Goal: Information Seeking & Learning: Learn about a topic

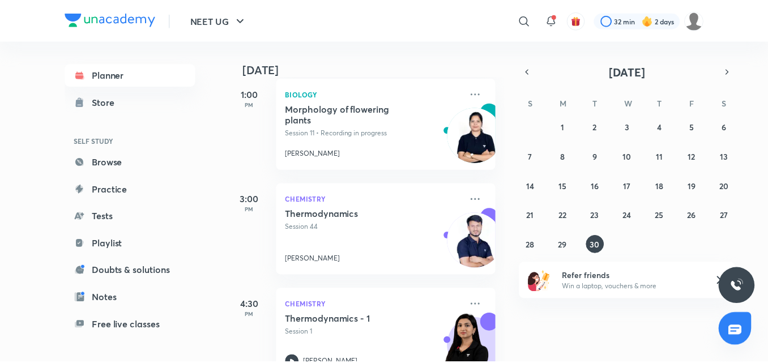
scroll to position [309, 0]
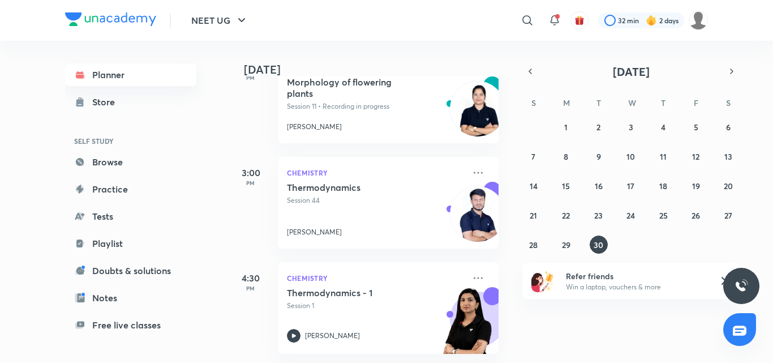
click at [97, 75] on link "Planner" at bounding box center [130, 74] width 131 height 23
click at [101, 294] on link "Notes" at bounding box center [130, 298] width 131 height 23
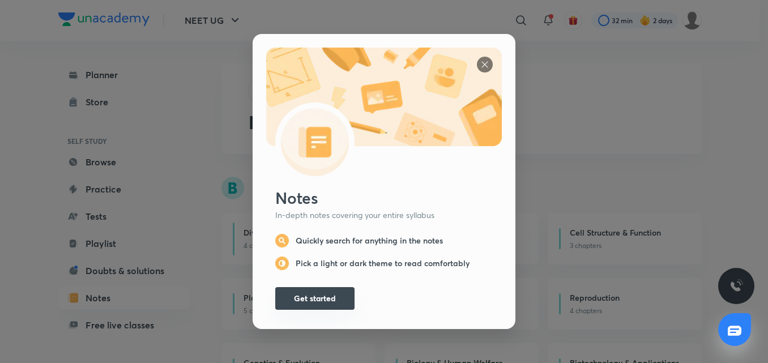
click at [288, 297] on button "Get started" at bounding box center [314, 298] width 79 height 23
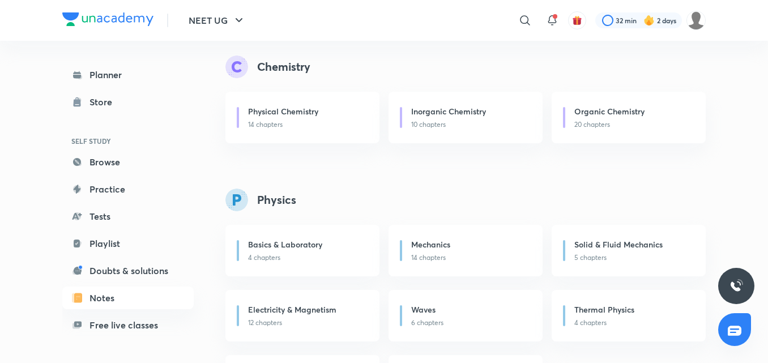
scroll to position [453, 0]
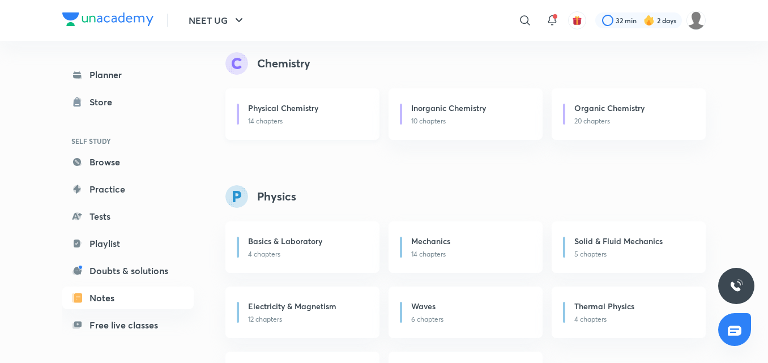
click at [286, 123] on p "14 chapters" at bounding box center [307, 121] width 118 height 10
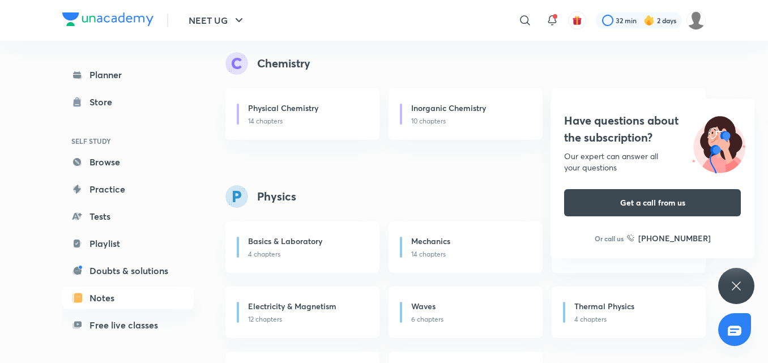
click at [733, 288] on icon at bounding box center [736, 286] width 14 height 14
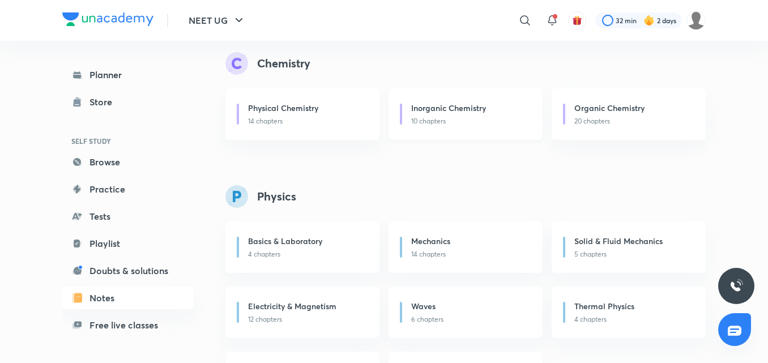
click at [465, 116] on div "Inorganic Chemistry" at bounding box center [470, 109] width 118 height 14
click at [604, 106] on h6 "Organic Chemistry" at bounding box center [609, 108] width 70 height 12
click at [273, 125] on p "14 chapters" at bounding box center [307, 121] width 118 height 10
click at [109, 81] on link "Planner" at bounding box center [127, 74] width 131 height 23
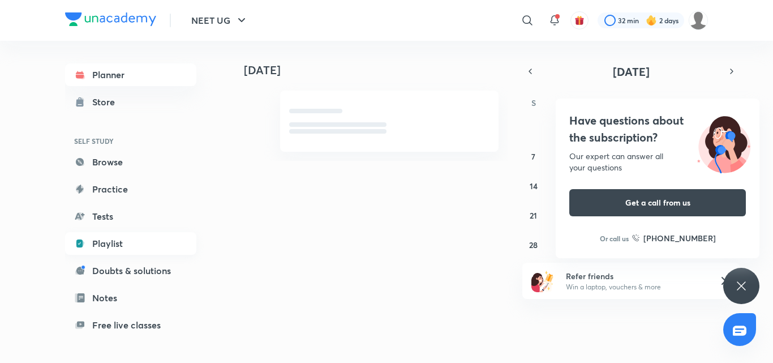
click at [95, 238] on link "Playlist" at bounding box center [130, 243] width 131 height 23
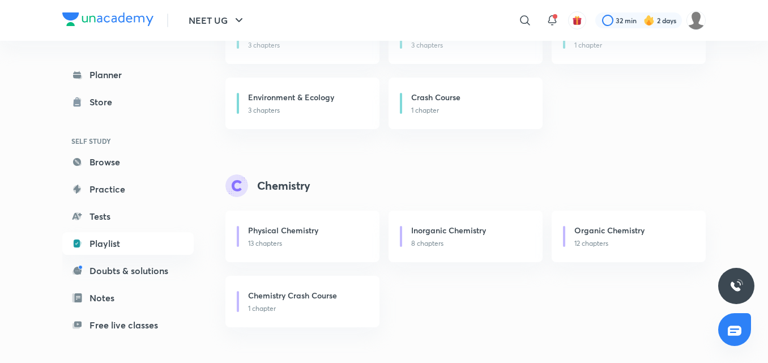
scroll to position [453, 0]
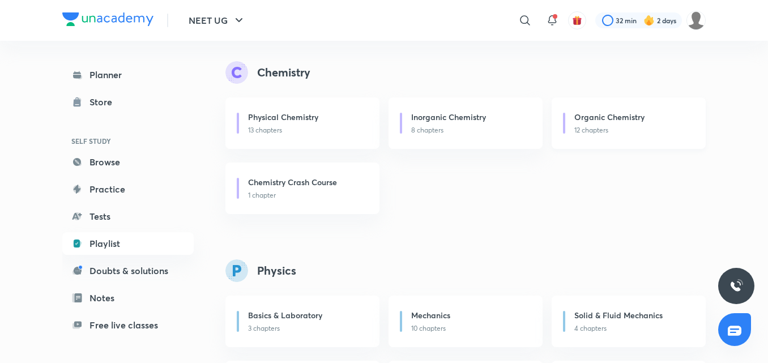
click at [613, 129] on p "12 chapters" at bounding box center [633, 130] width 118 height 10
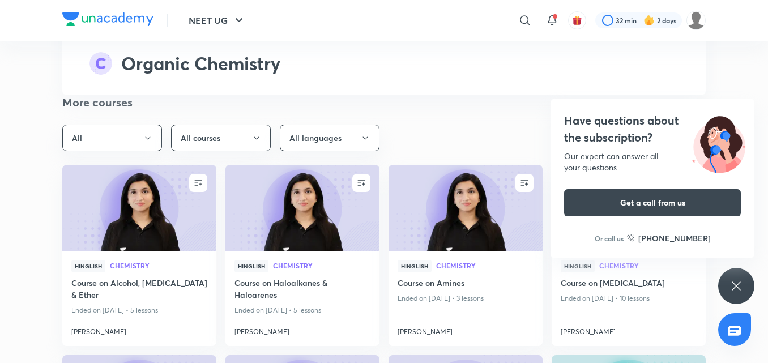
scroll to position [9852, 0]
click at [143, 133] on icon "button" at bounding box center [147, 137] width 9 height 9
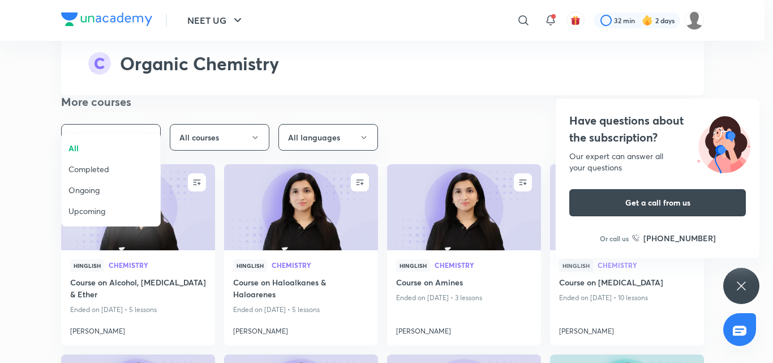
click at [85, 193] on span "Ongoing" at bounding box center [111, 190] width 85 height 12
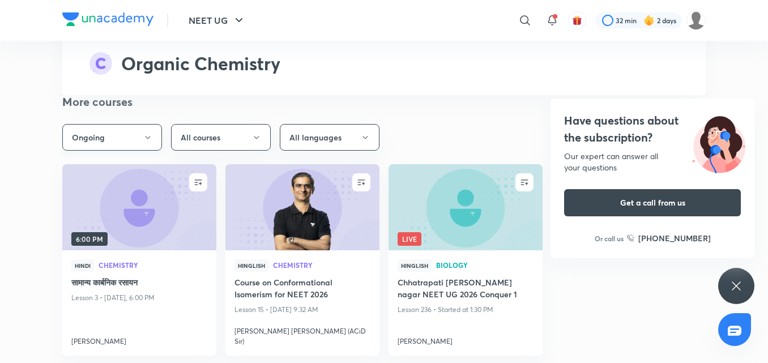
click at [139, 124] on button "Ongoing" at bounding box center [112, 137] width 100 height 27
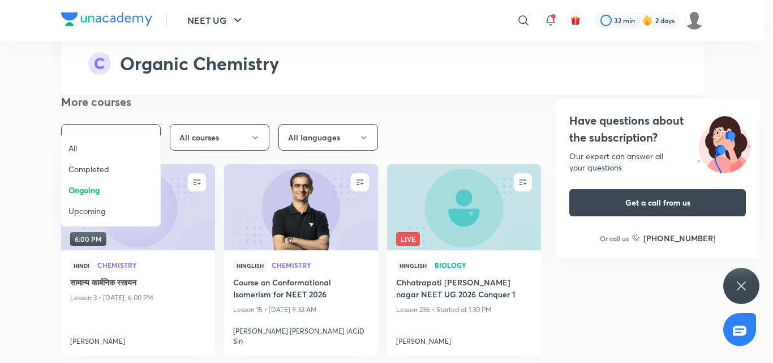
click at [102, 218] on li "Upcoming" at bounding box center [111, 210] width 99 height 21
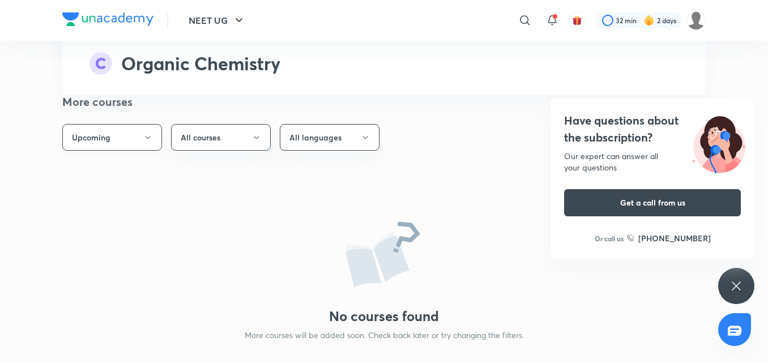
click at [151, 133] on icon "button" at bounding box center [147, 137] width 9 height 9
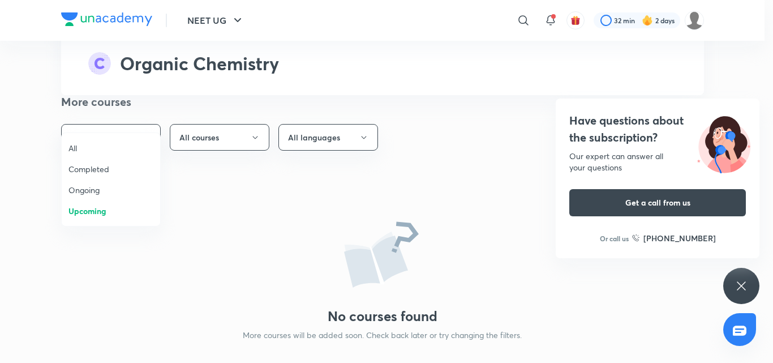
click at [101, 169] on span "Completed" at bounding box center [111, 169] width 85 height 12
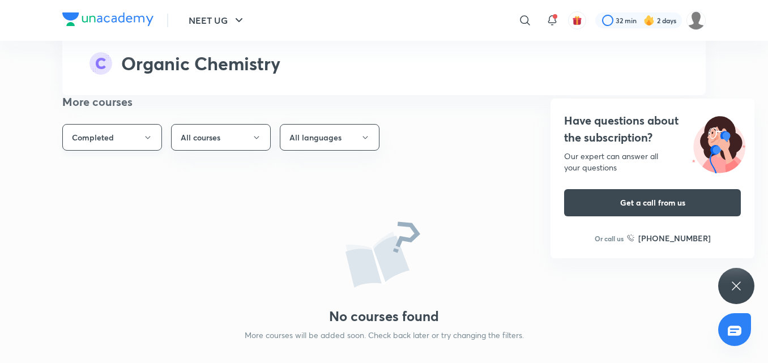
click at [143, 124] on button "Completed" at bounding box center [112, 137] width 100 height 27
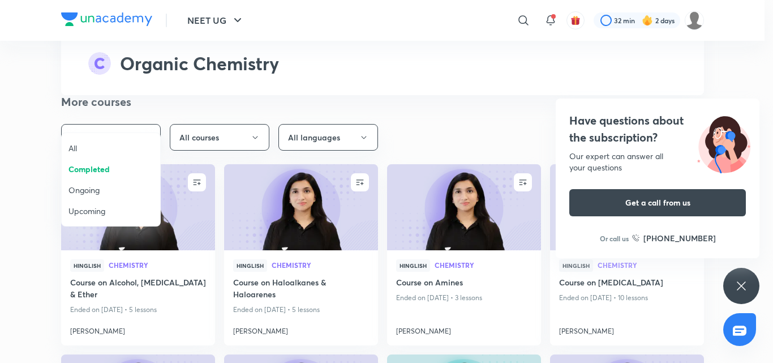
click at [143, 117] on div at bounding box center [386, 181] width 773 height 363
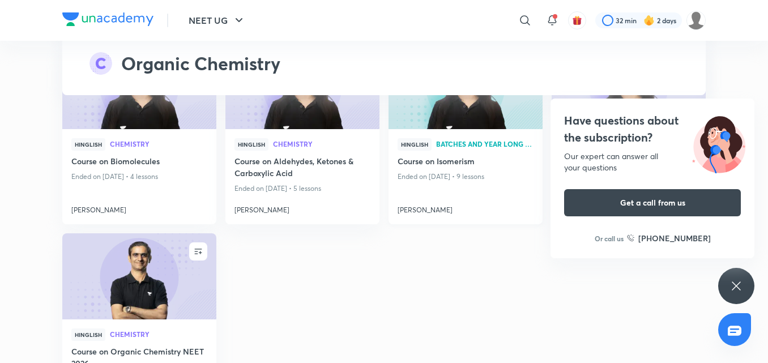
scroll to position [10192, 0]
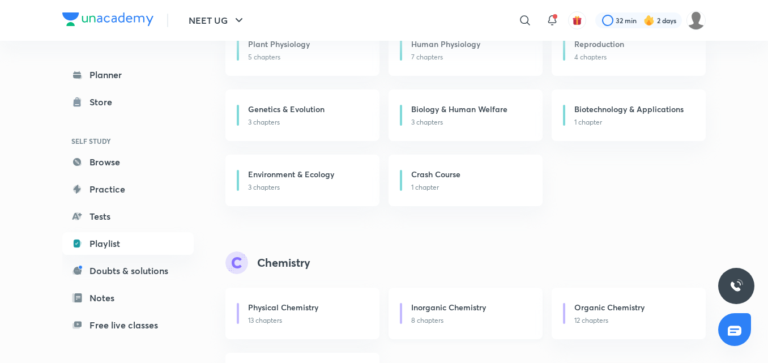
scroll to position [340, 0]
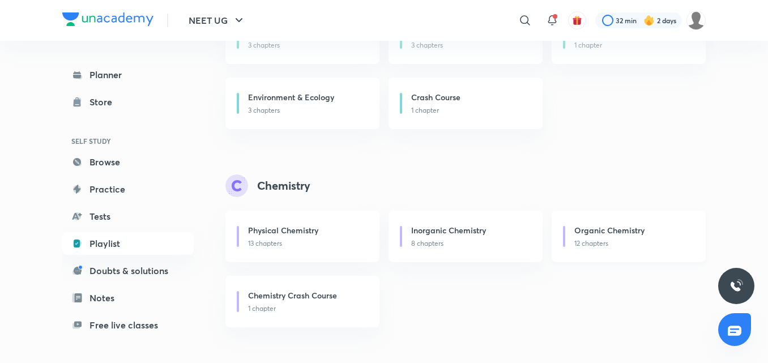
click at [612, 236] on div "Organic Chemistry" at bounding box center [633, 231] width 118 height 14
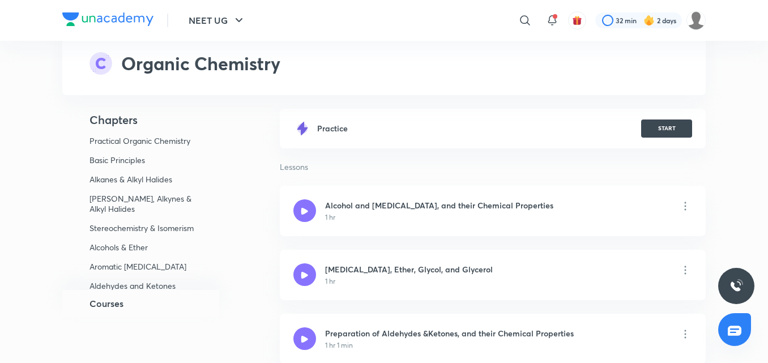
scroll to position [226, 0]
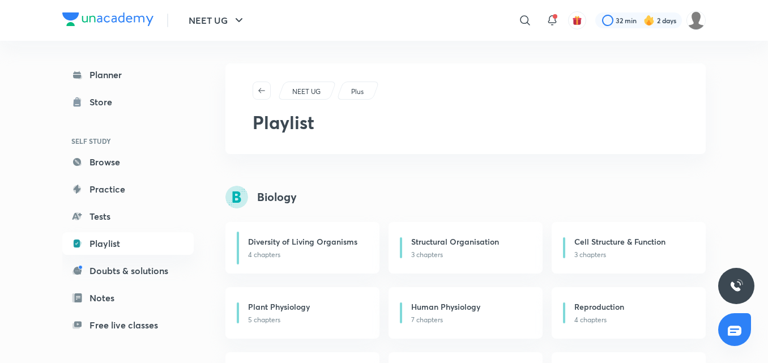
scroll to position [283, 0]
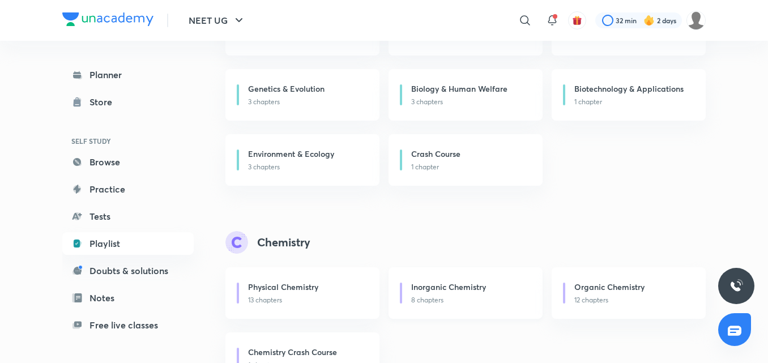
click at [460, 301] on p "8 chapters" at bounding box center [470, 300] width 118 height 10
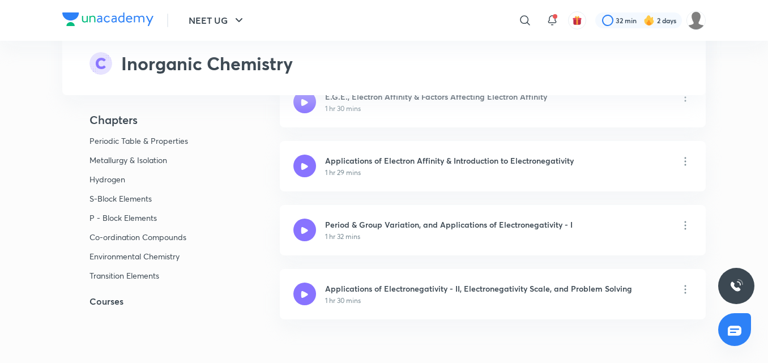
scroll to position [1019, 0]
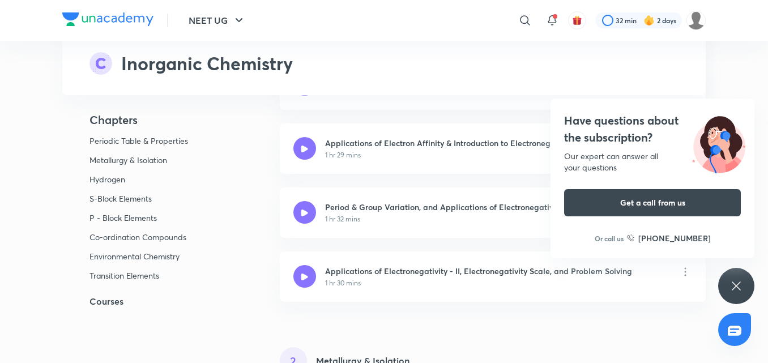
click at [738, 288] on icon at bounding box center [736, 285] width 8 height 8
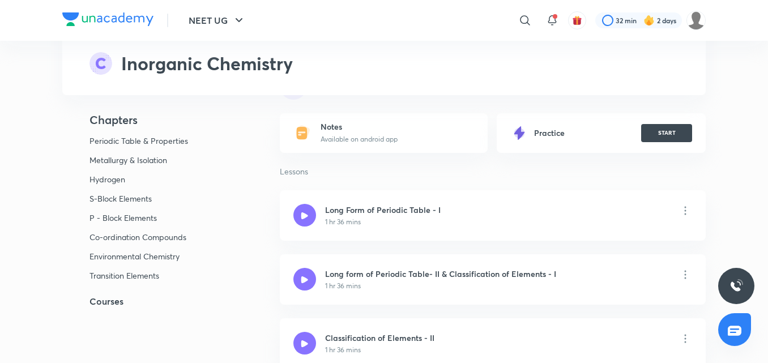
scroll to position [113, 0]
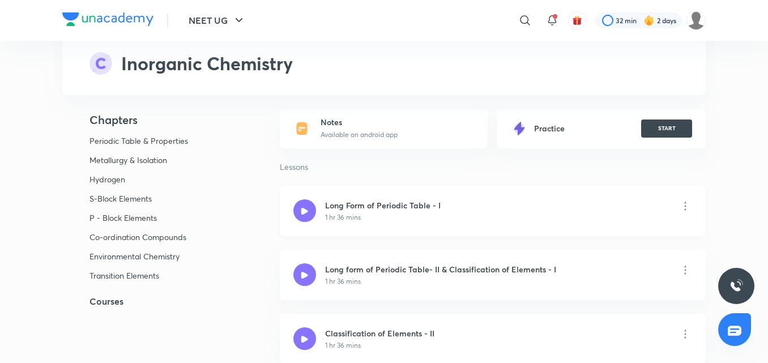
click at [307, 209] on icon at bounding box center [304, 210] width 7 height 7
click at [306, 210] on icon at bounding box center [304, 210] width 7 height 7
click at [312, 277] on div at bounding box center [304, 274] width 23 height 23
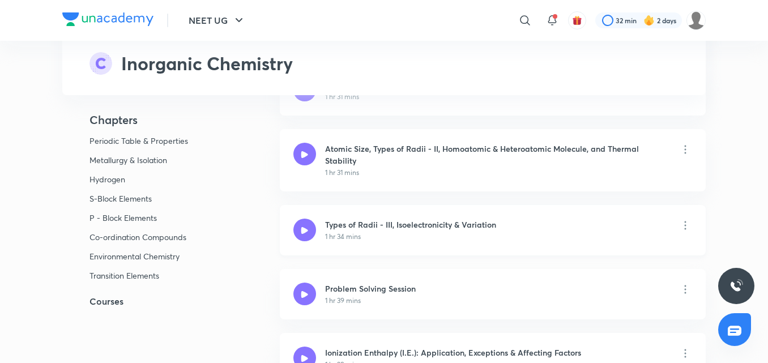
scroll to position [510, 0]
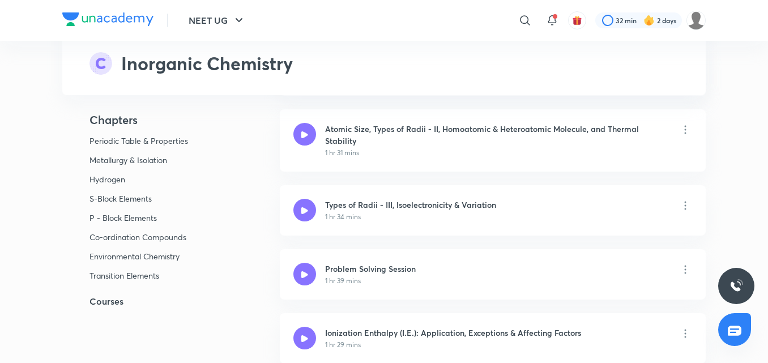
click at [100, 296] on h5 "Courses" at bounding box center [152, 301] width 181 height 14
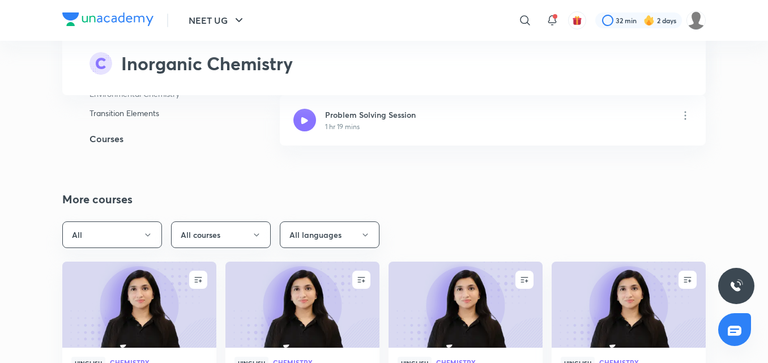
scroll to position [6406, 0]
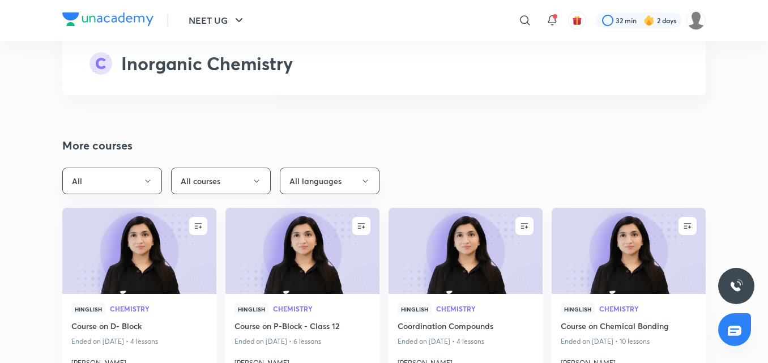
click at [245, 168] on button "All courses" at bounding box center [221, 181] width 100 height 27
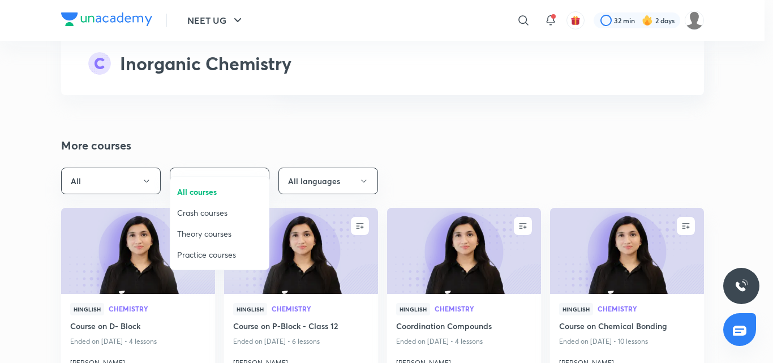
click at [213, 213] on span "Crash courses" at bounding box center [219, 213] width 85 height 12
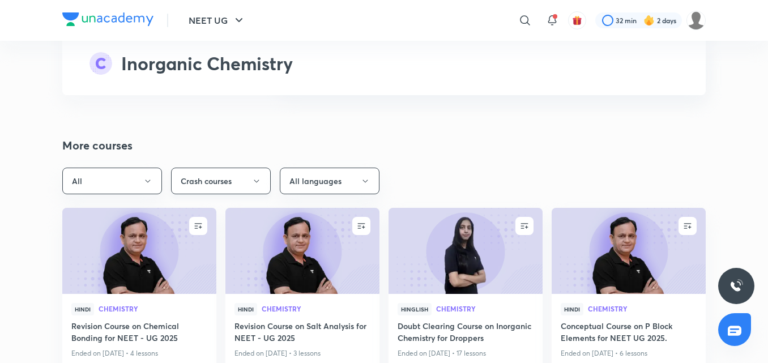
click at [229, 168] on button "Crash courses" at bounding box center [221, 181] width 100 height 27
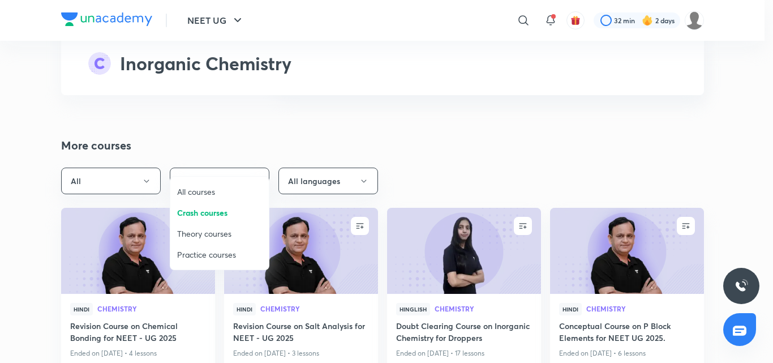
click at [203, 236] on span "Theory courses" at bounding box center [219, 234] width 85 height 12
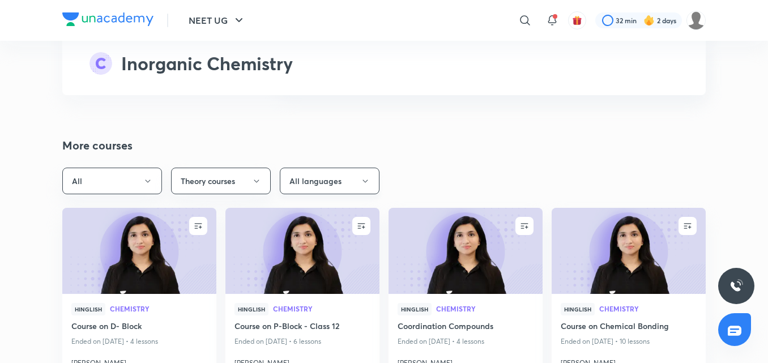
click at [326, 168] on button "All languages" at bounding box center [330, 181] width 100 height 27
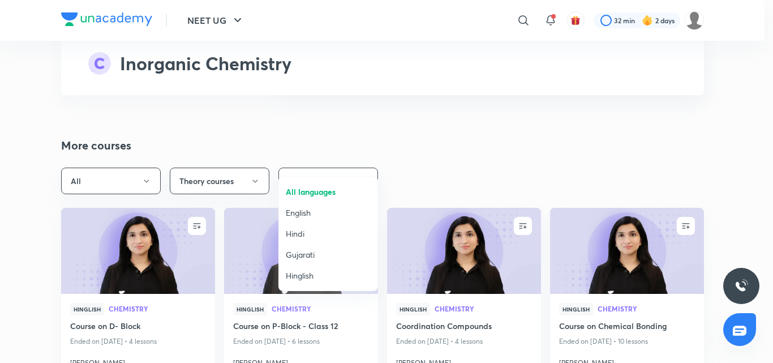
click at [306, 273] on span "Hinglish" at bounding box center [328, 276] width 85 height 12
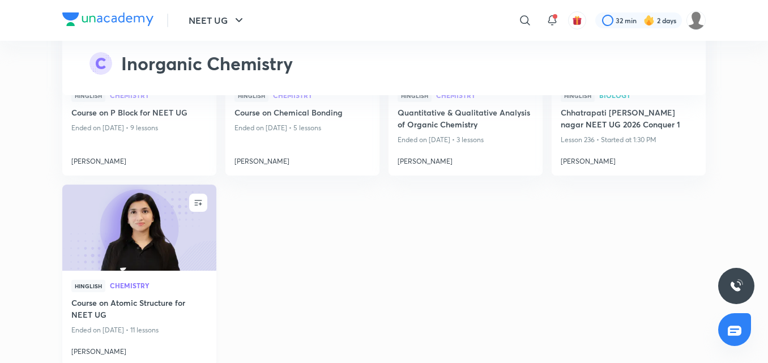
scroll to position [6859, 0]
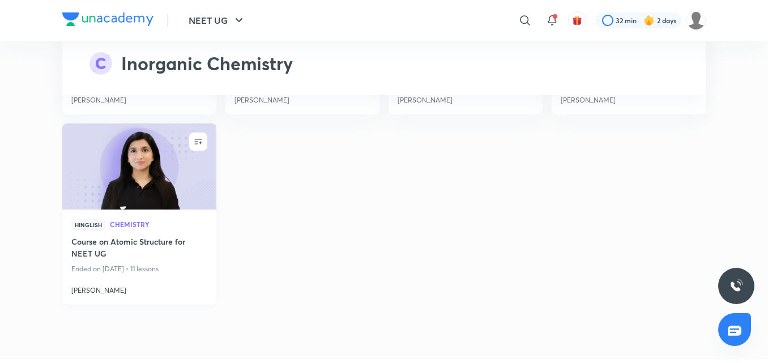
click at [99, 281] on h4 "[PERSON_NAME]" at bounding box center [139, 288] width 136 height 15
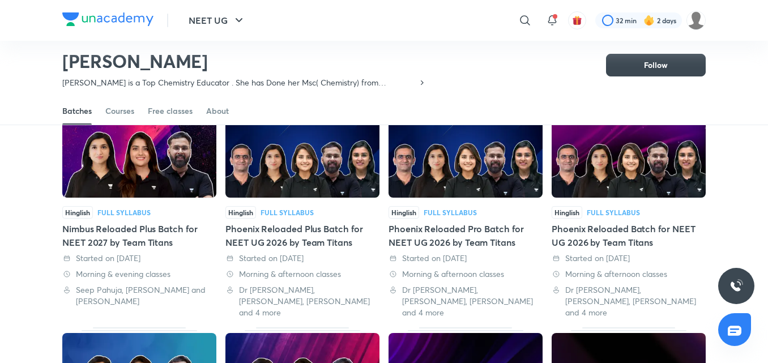
scroll to position [106, 0]
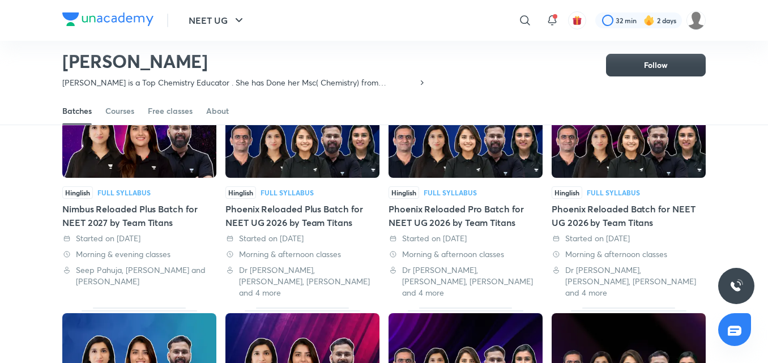
click at [121, 165] on img at bounding box center [139, 133] width 154 height 88
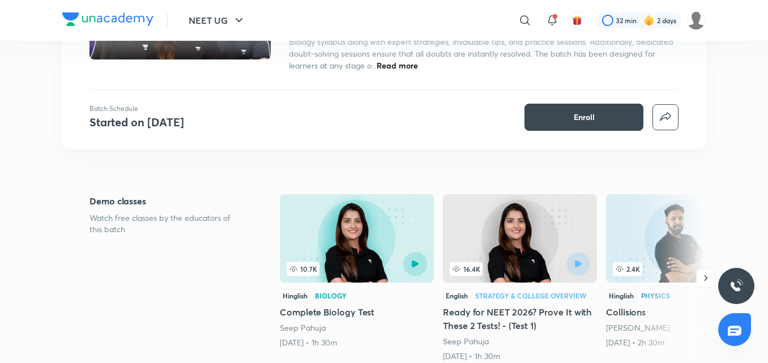
scroll to position [170, 0]
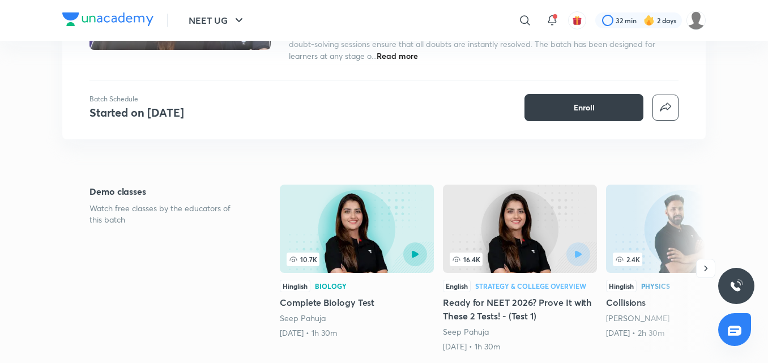
click at [550, 100] on button "Enroll" at bounding box center [583, 107] width 119 height 27
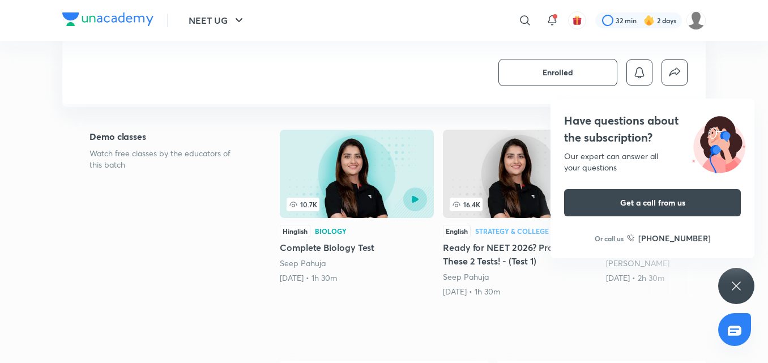
scroll to position [226, 0]
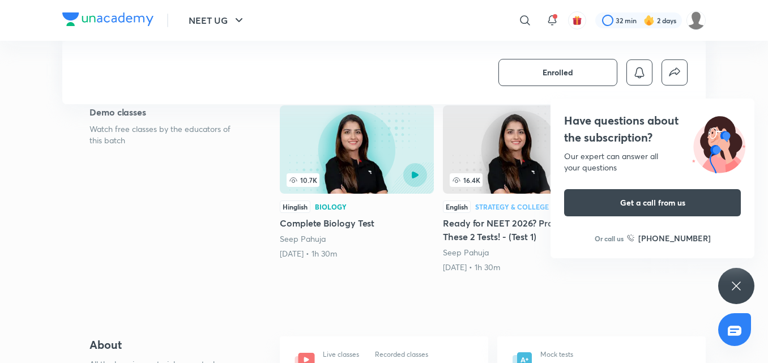
click at [731, 288] on icon at bounding box center [736, 286] width 14 height 14
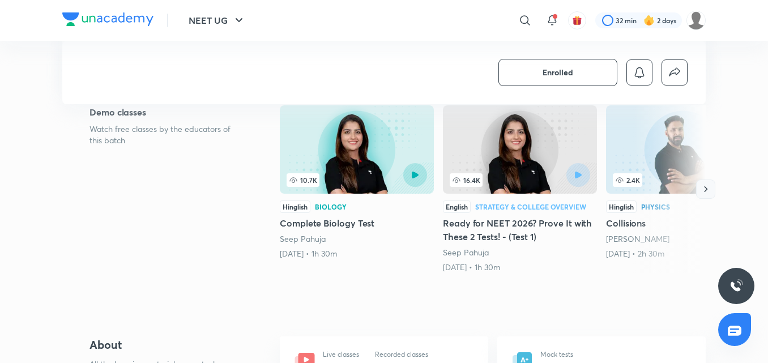
click at [702, 191] on icon "button" at bounding box center [705, 188] width 11 height 11
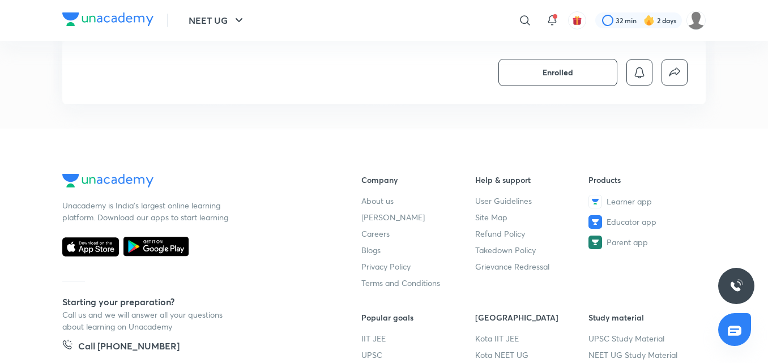
scroll to position [1868, 0]
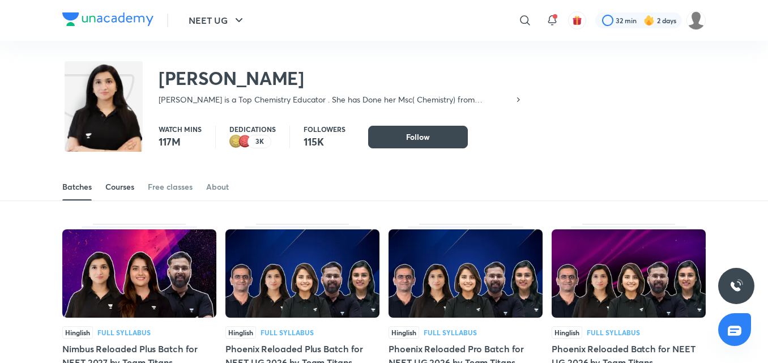
click at [112, 182] on div "Courses" at bounding box center [119, 186] width 29 height 11
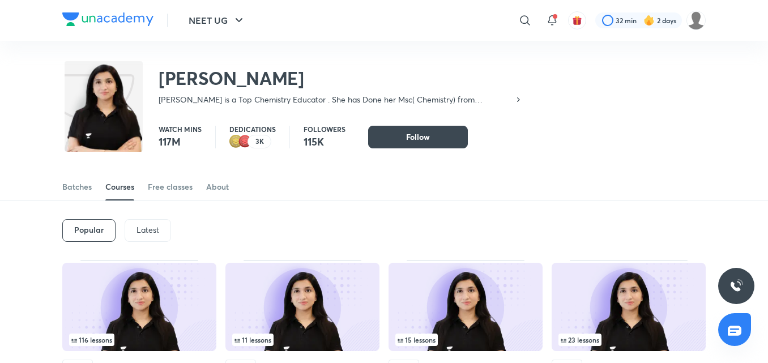
click at [139, 237] on div "Latest" at bounding box center [148, 230] width 46 height 23
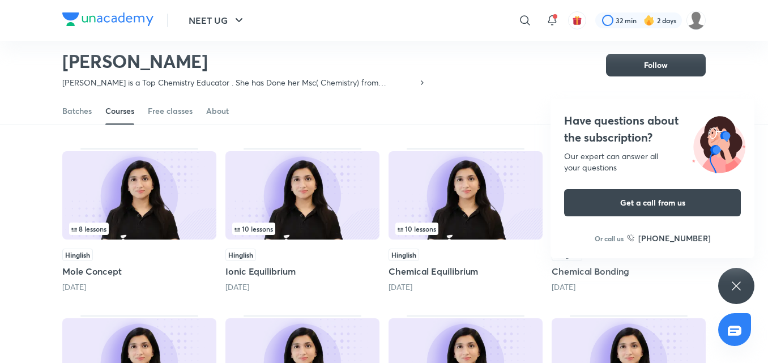
scroll to position [285, 0]
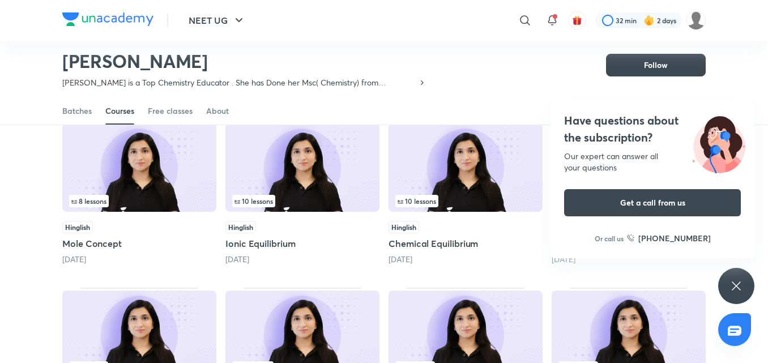
click at [740, 284] on icon at bounding box center [736, 286] width 14 height 14
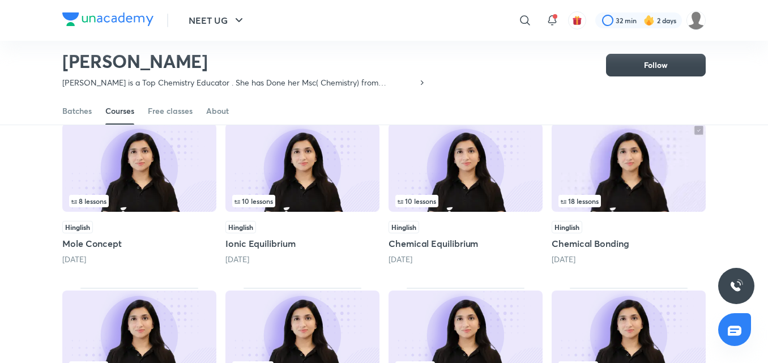
click at [132, 169] on img at bounding box center [139, 167] width 154 height 88
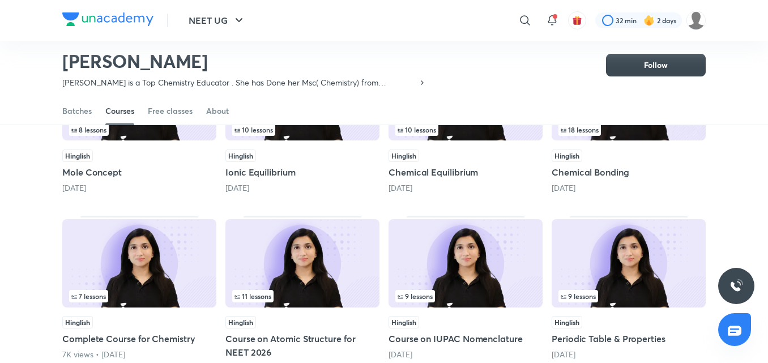
scroll to position [384, 0]
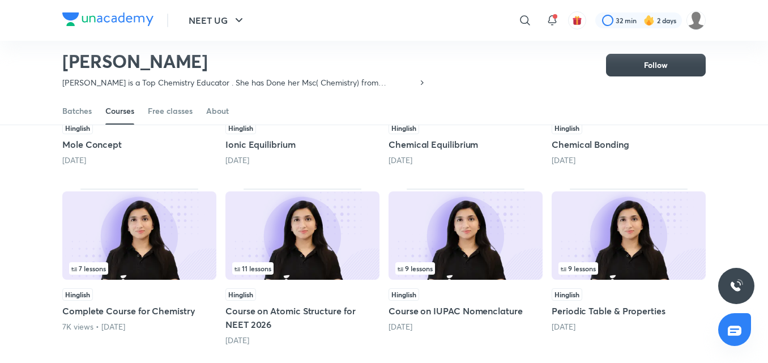
click at [609, 240] on img at bounding box center [628, 235] width 154 height 88
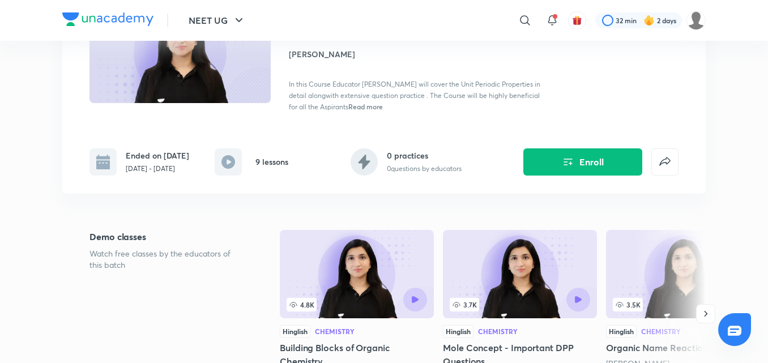
scroll to position [170, 0]
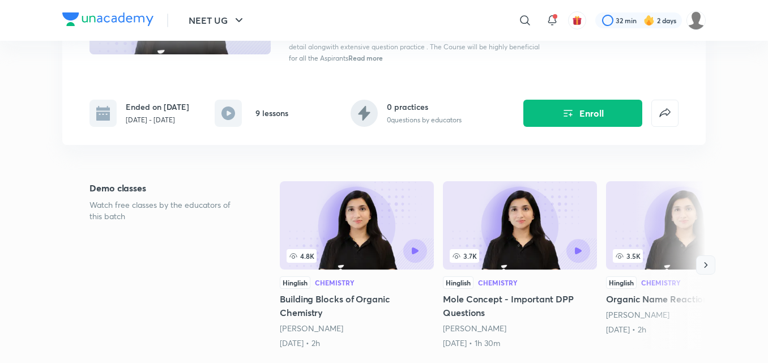
click at [704, 264] on icon "button" at bounding box center [705, 264] width 11 height 11
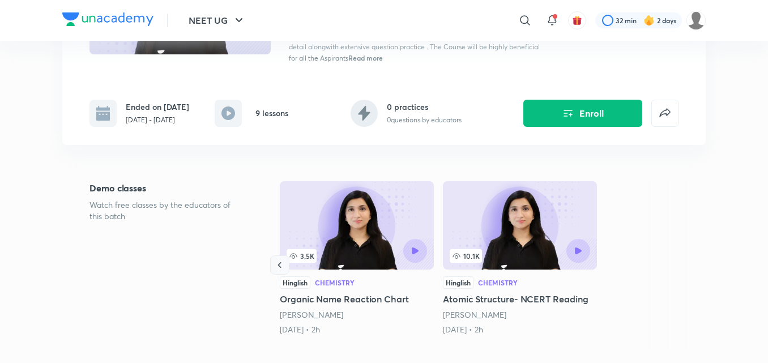
click at [277, 266] on icon "button" at bounding box center [279, 264] width 11 height 11
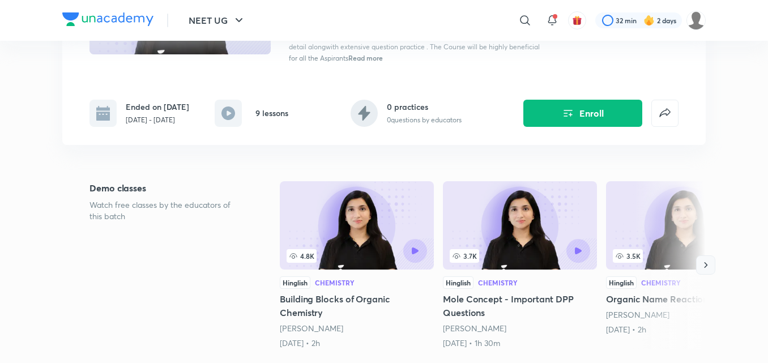
click at [707, 260] on icon "button" at bounding box center [705, 264] width 11 height 11
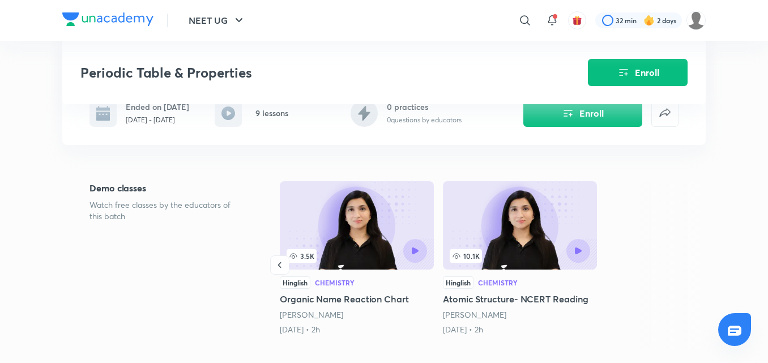
scroll to position [384, 0]
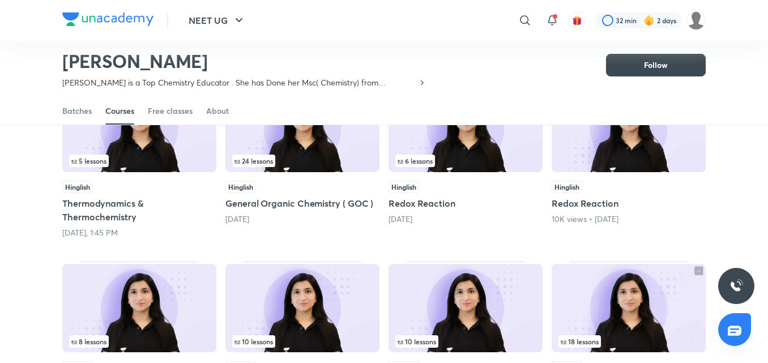
scroll to position [104, 0]
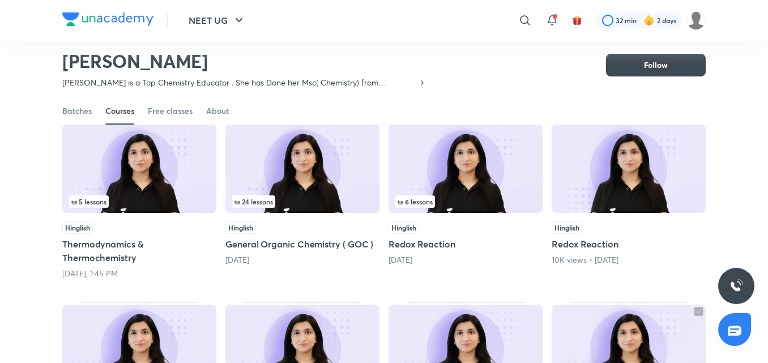
click at [119, 168] on img at bounding box center [139, 169] width 154 height 88
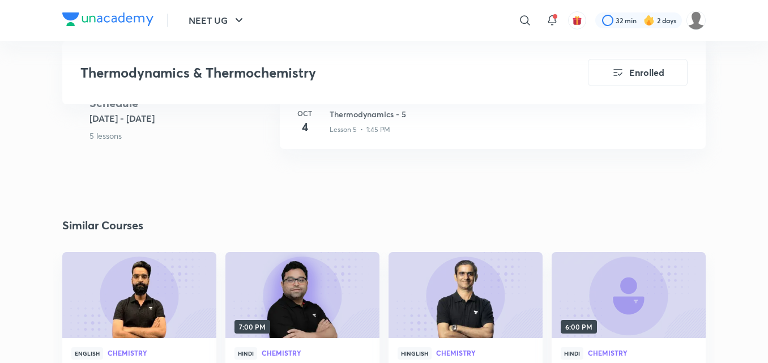
scroll to position [793, 0]
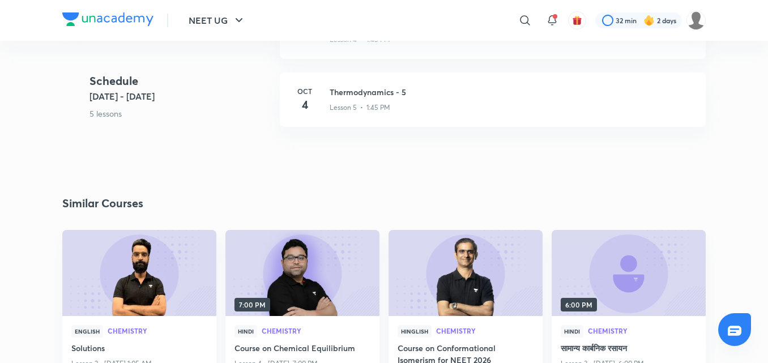
scroll to position [104, 0]
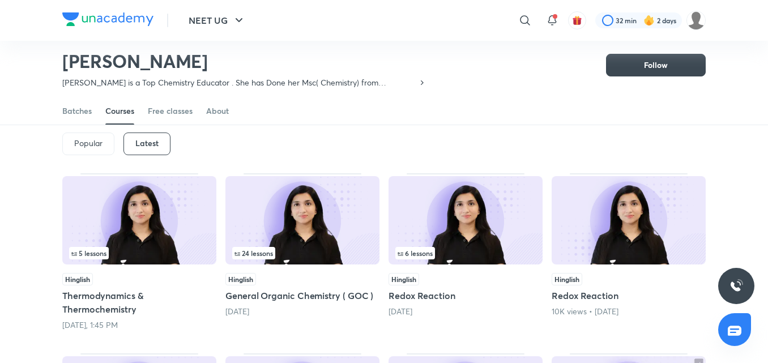
scroll to position [36, 0]
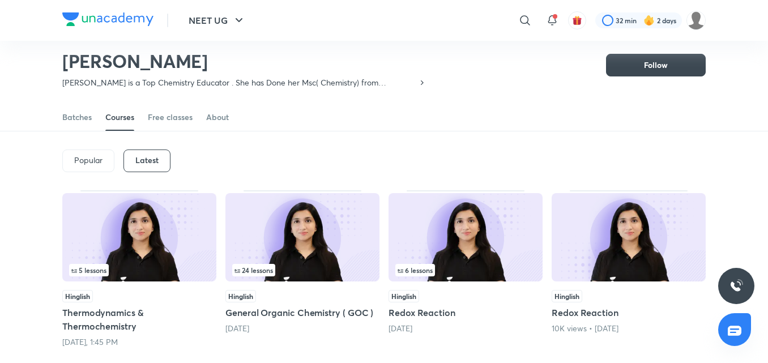
click at [318, 265] on div "24 lessons" at bounding box center [302, 270] width 140 height 12
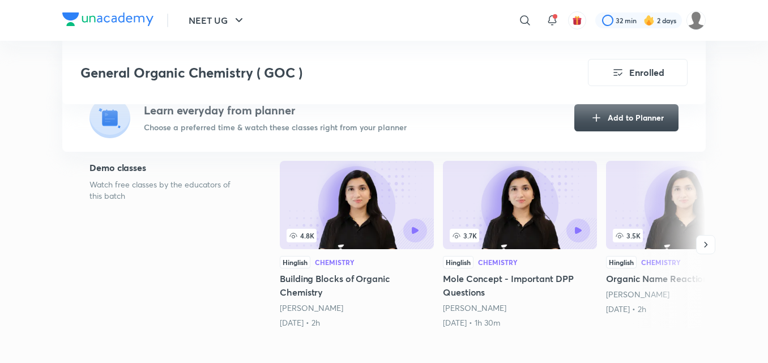
scroll to position [283, 0]
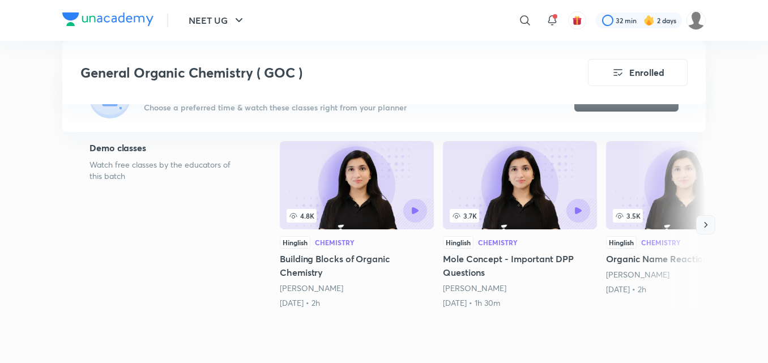
click at [704, 221] on icon "button" at bounding box center [705, 224] width 11 height 11
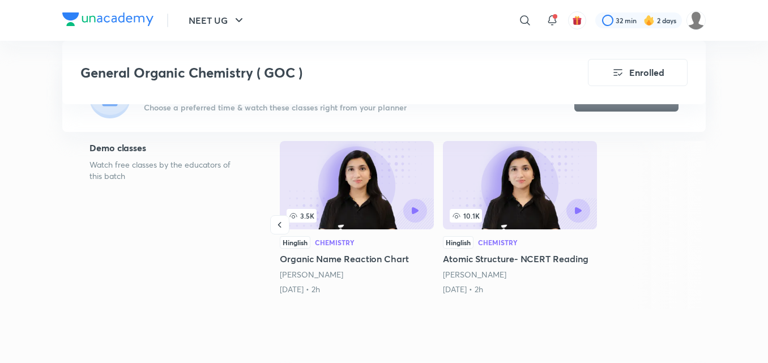
click at [290, 219] on icon at bounding box center [293, 215] width 9 height 9
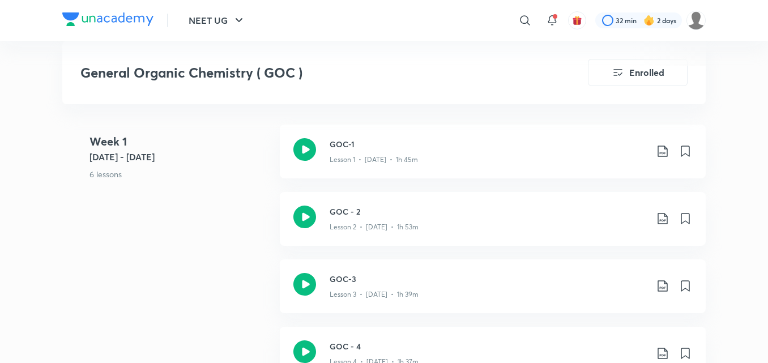
scroll to position [453, 0]
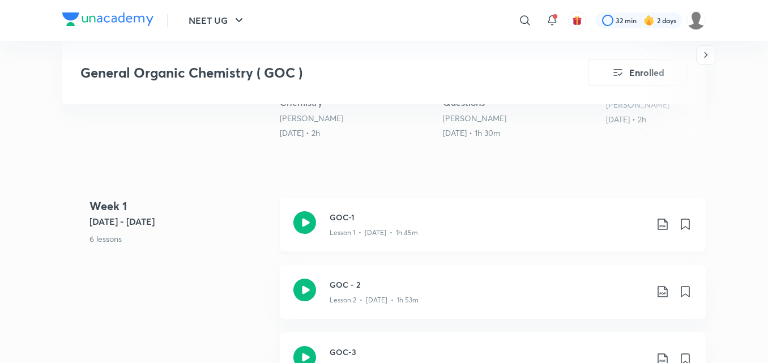
click at [317, 226] on div "GOC-1 Lesson 1 • Aug 25 • 1h 45m" at bounding box center [493, 225] width 426 height 54
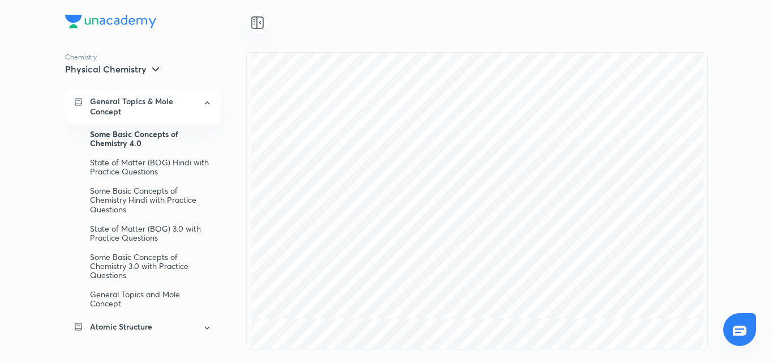
scroll to position [22152, 0]
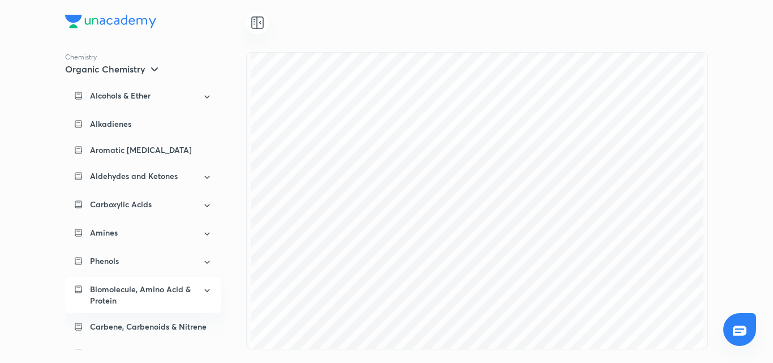
scroll to position [549, 0]
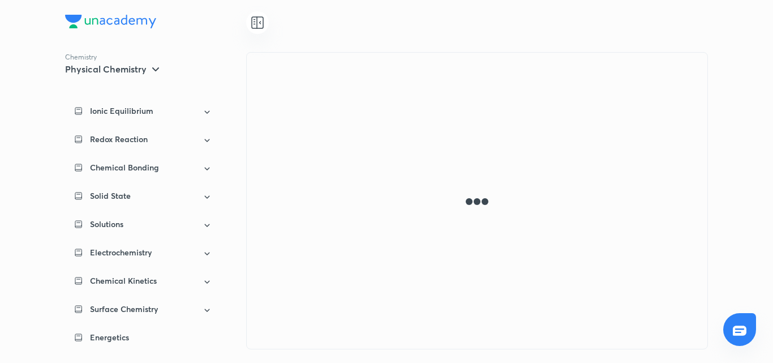
scroll to position [336, 0]
